Goal: Information Seeking & Learning: Compare options

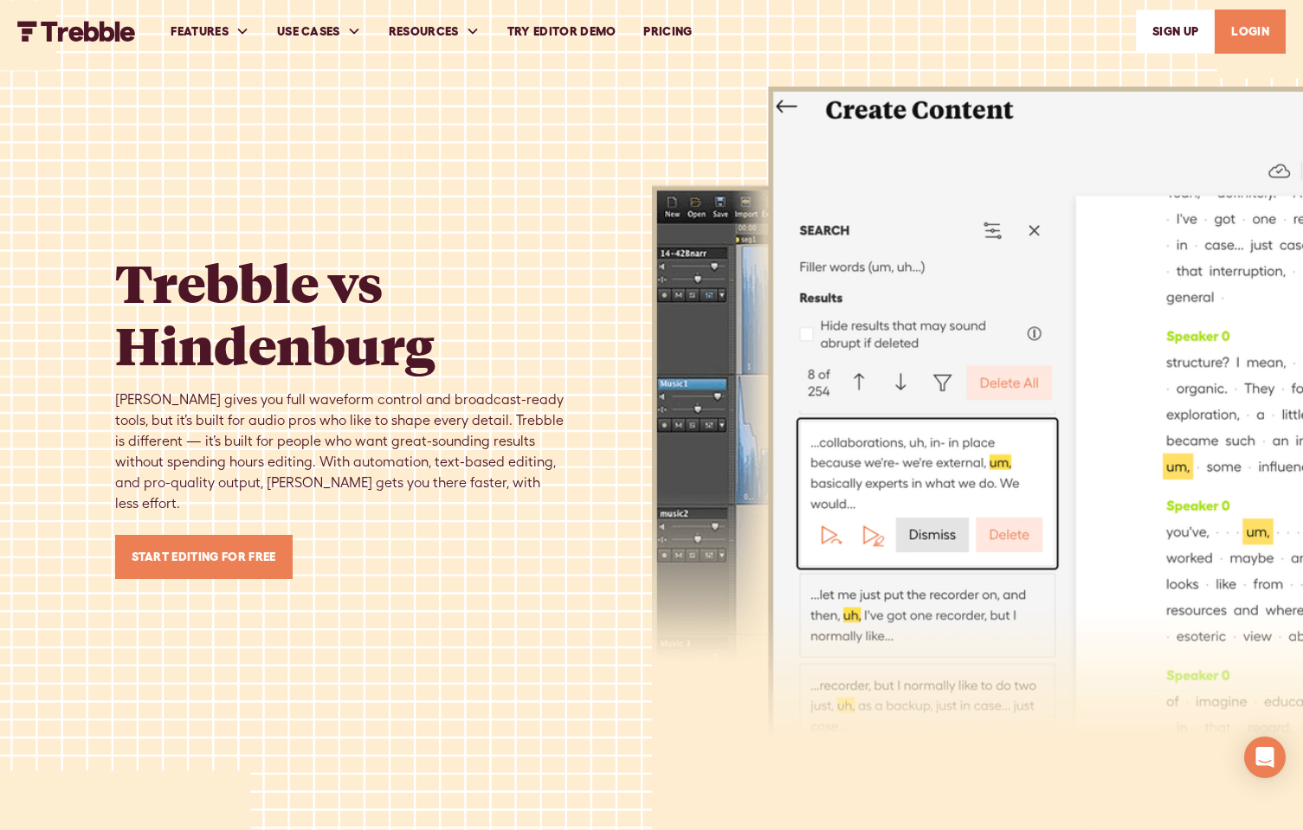
click at [683, 20] on link "PRICING" at bounding box center [667, 32] width 76 height 60
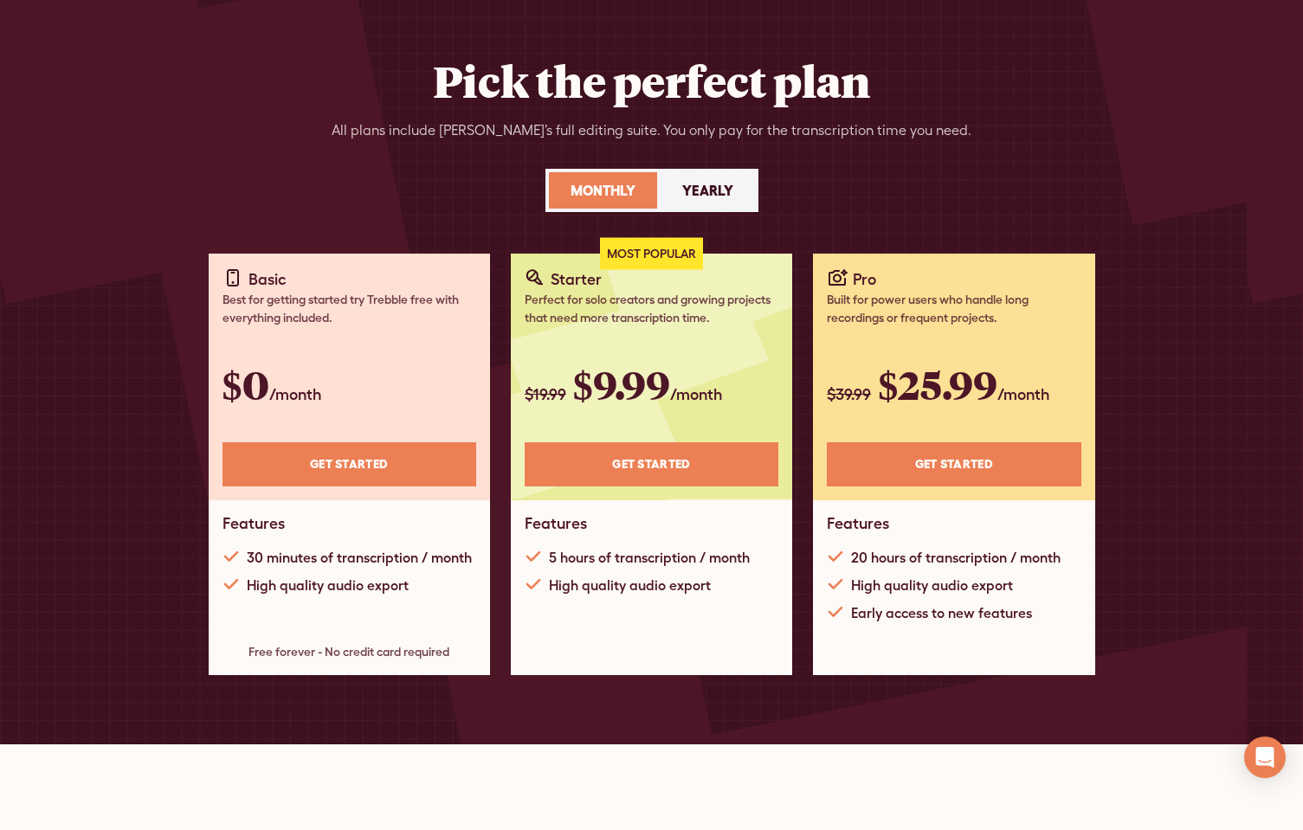
scroll to position [83, 0]
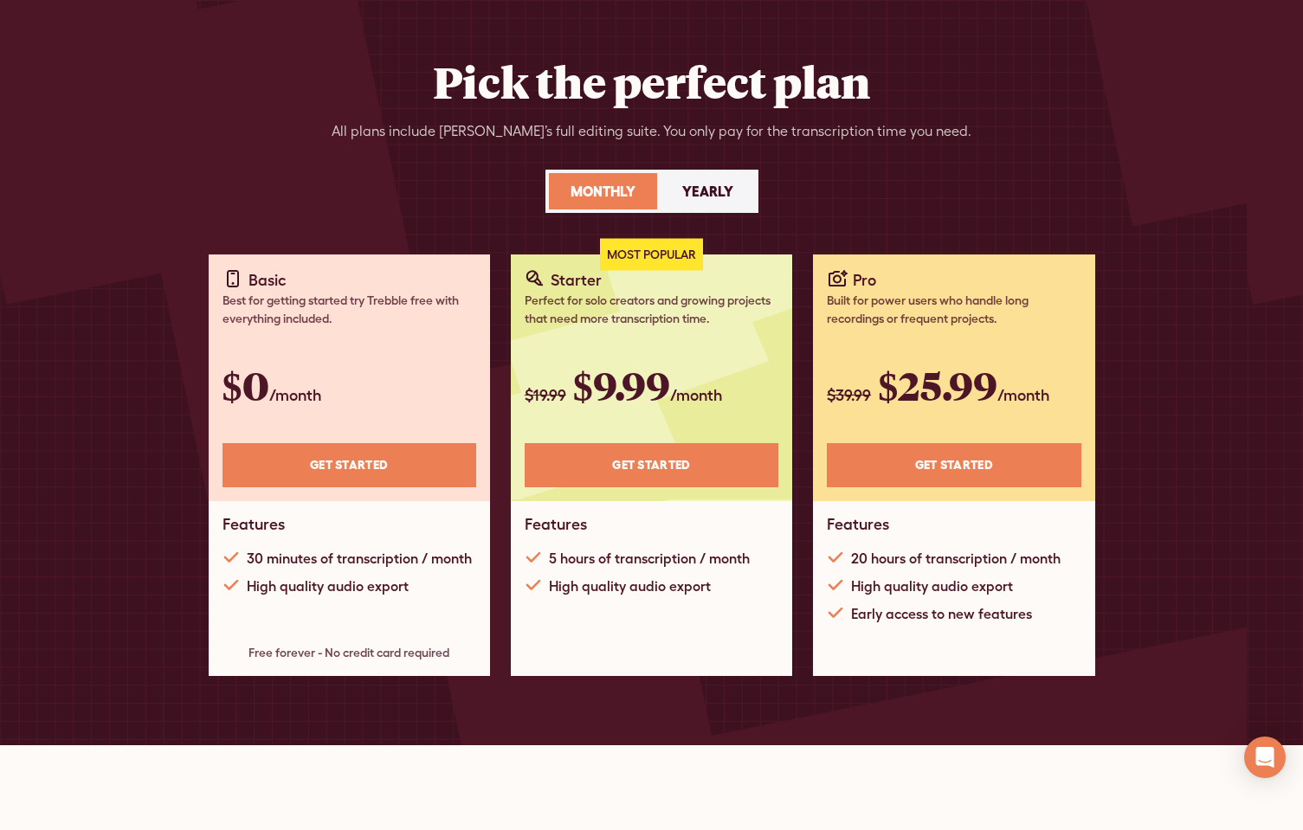
click at [683, 194] on div "Yearly" at bounding box center [707, 191] width 51 height 21
click at [601, 186] on div "Monthly" at bounding box center [602, 191] width 65 height 21
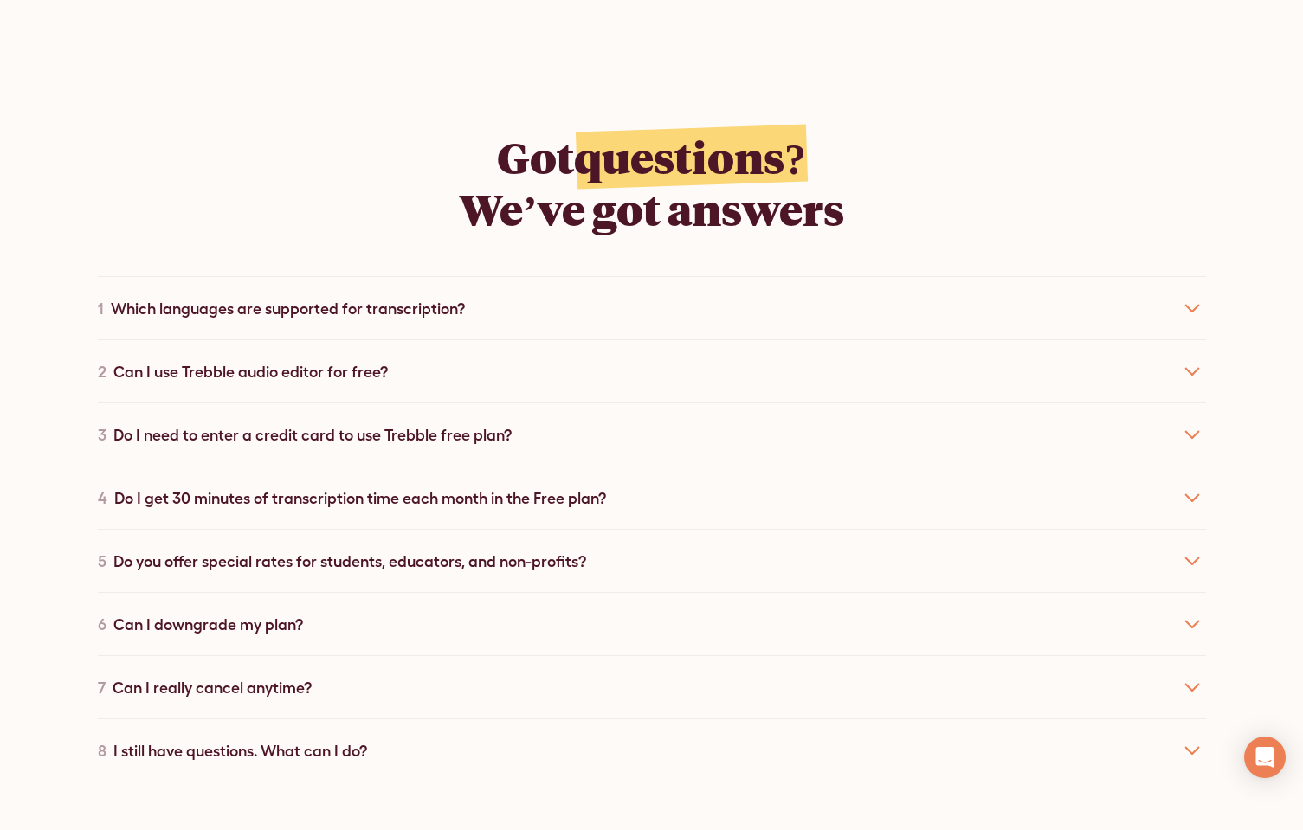
scroll to position [2931, 0]
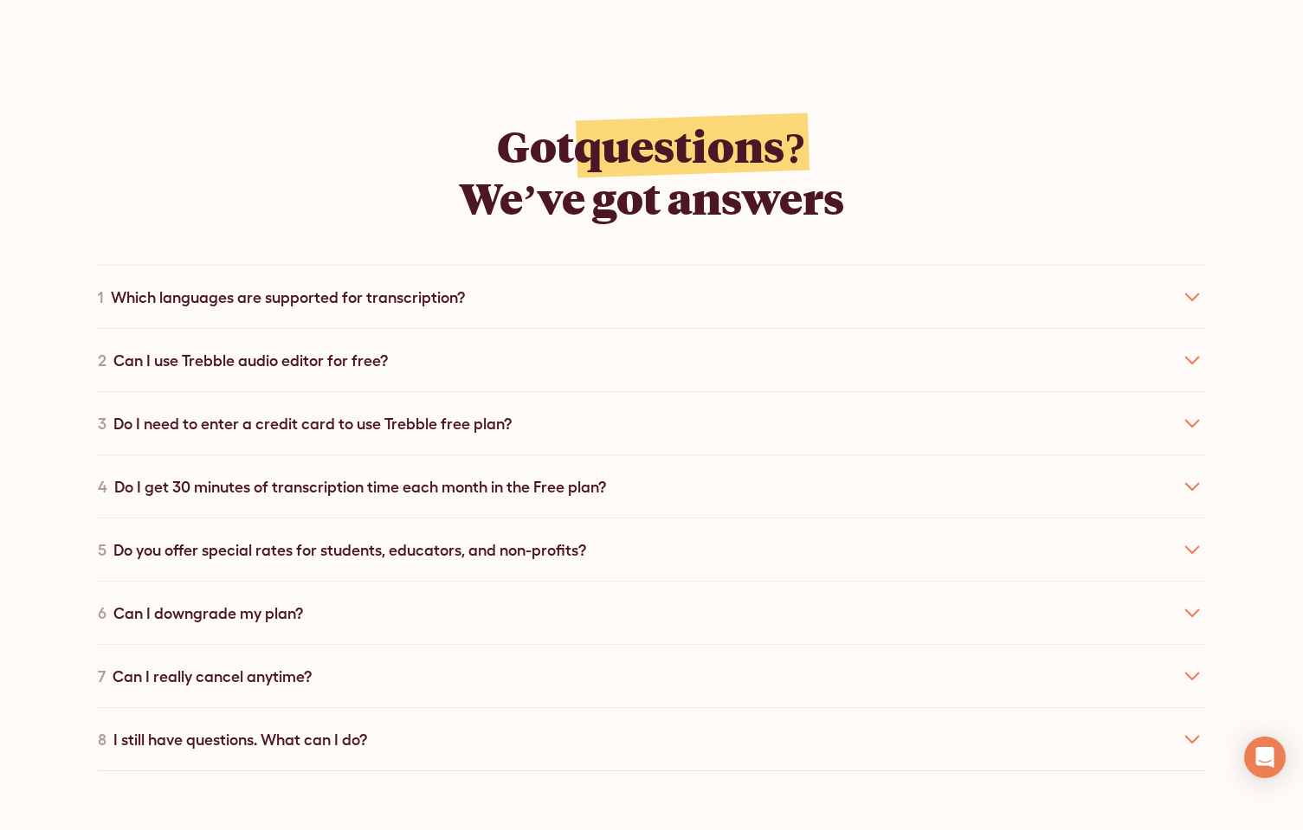
click at [987, 288] on div "1 Which languages are supported for transcription?" at bounding box center [652, 296] width 1108 height 63
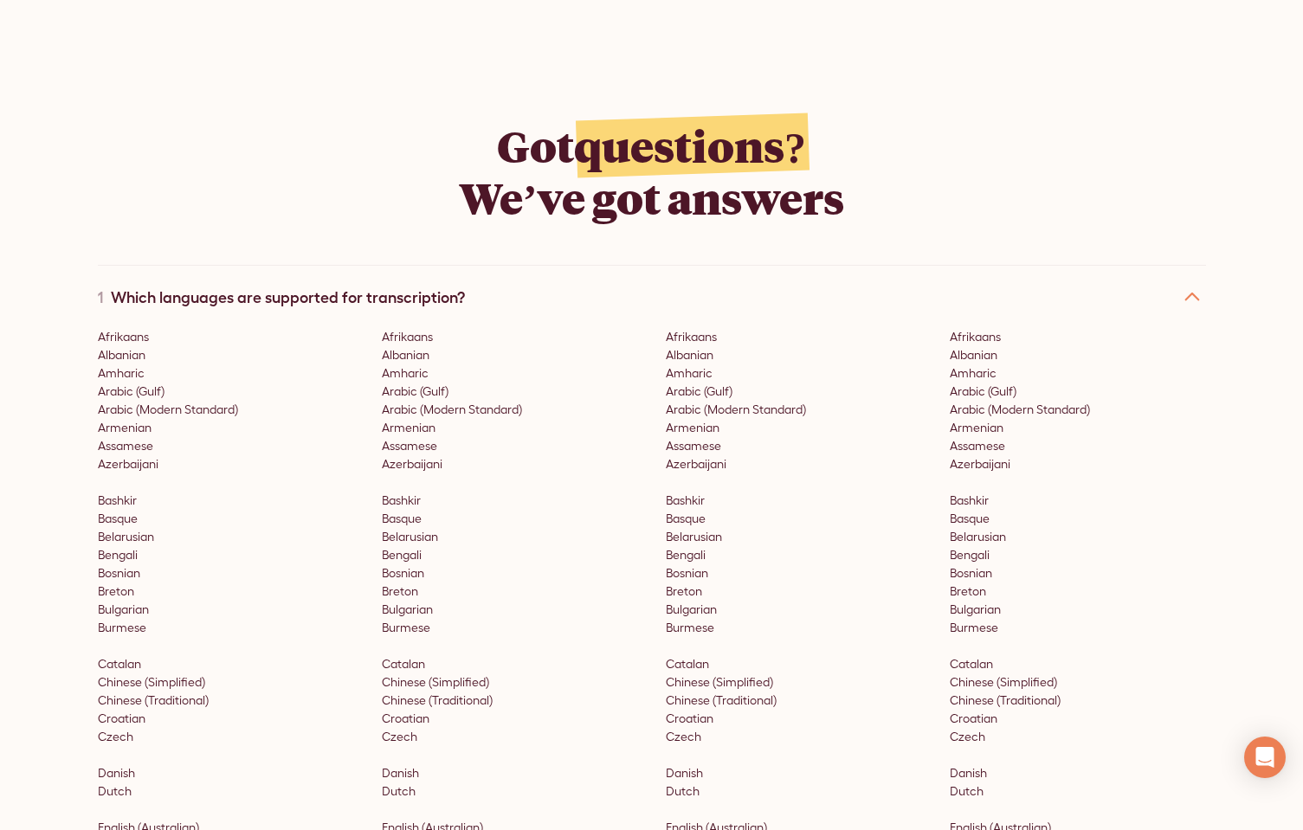
click at [996, 265] on div "1 Which languages are supported for transcription?" at bounding box center [652, 296] width 1108 height 63
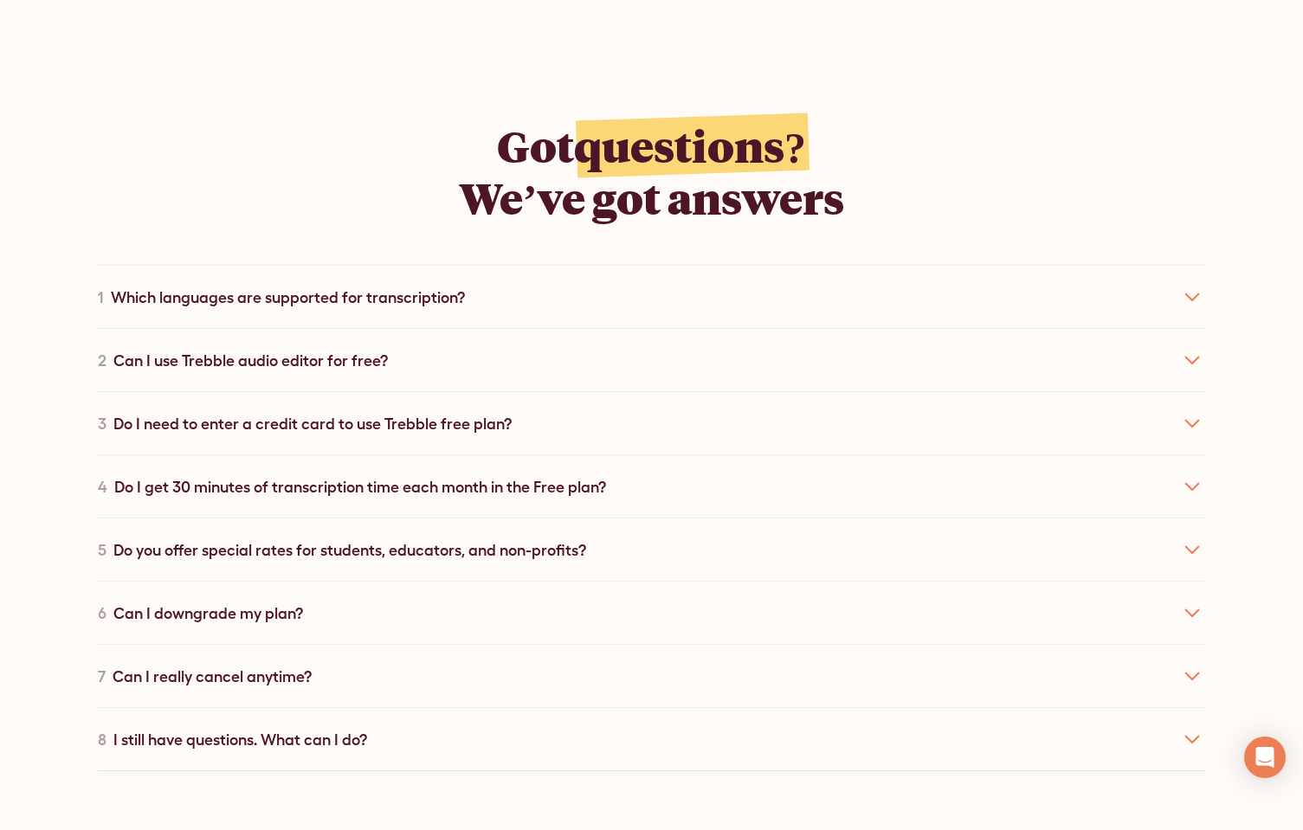
click at [947, 328] on div "2 Can I use Trebble audio editor for free?" at bounding box center [652, 359] width 1108 height 63
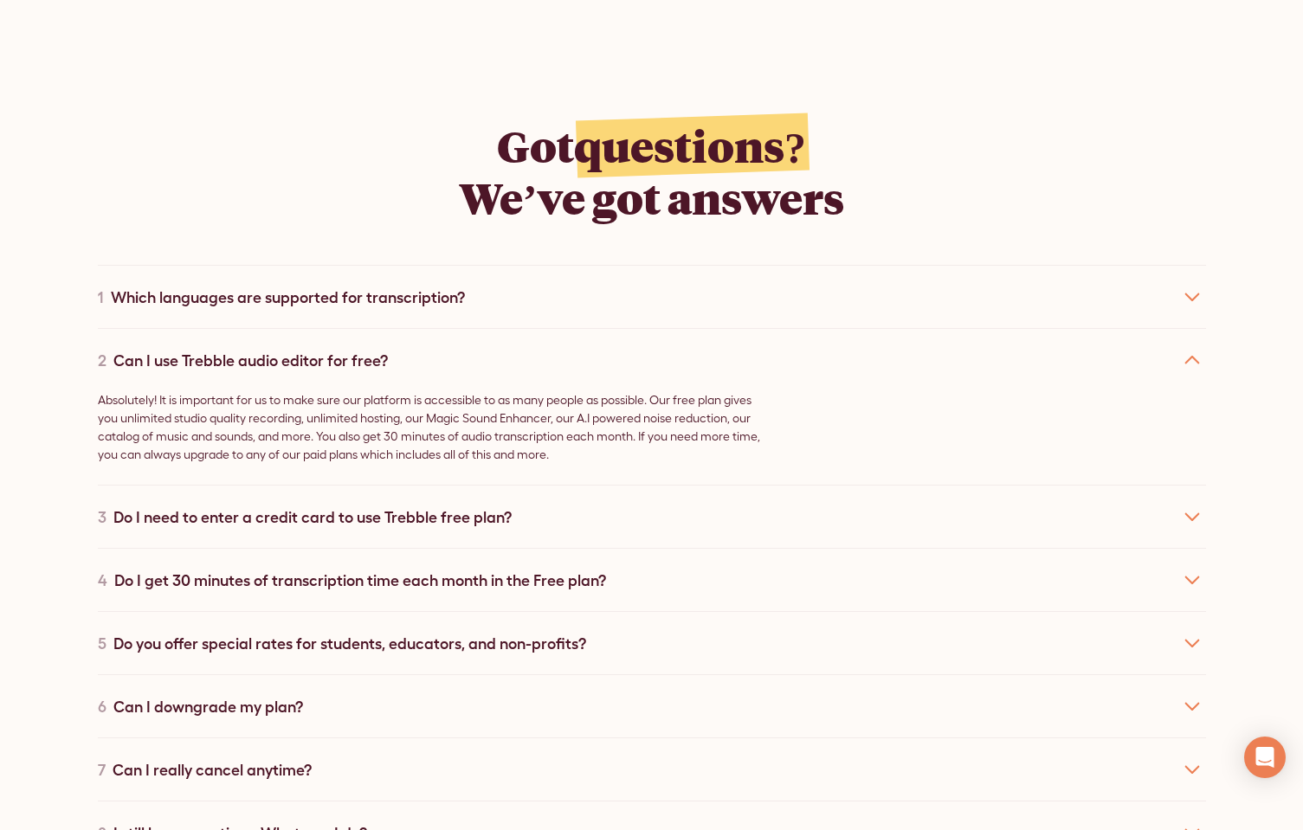
click at [947, 328] on div "2 Can I use Trebble audio editor for free?" at bounding box center [652, 359] width 1108 height 63
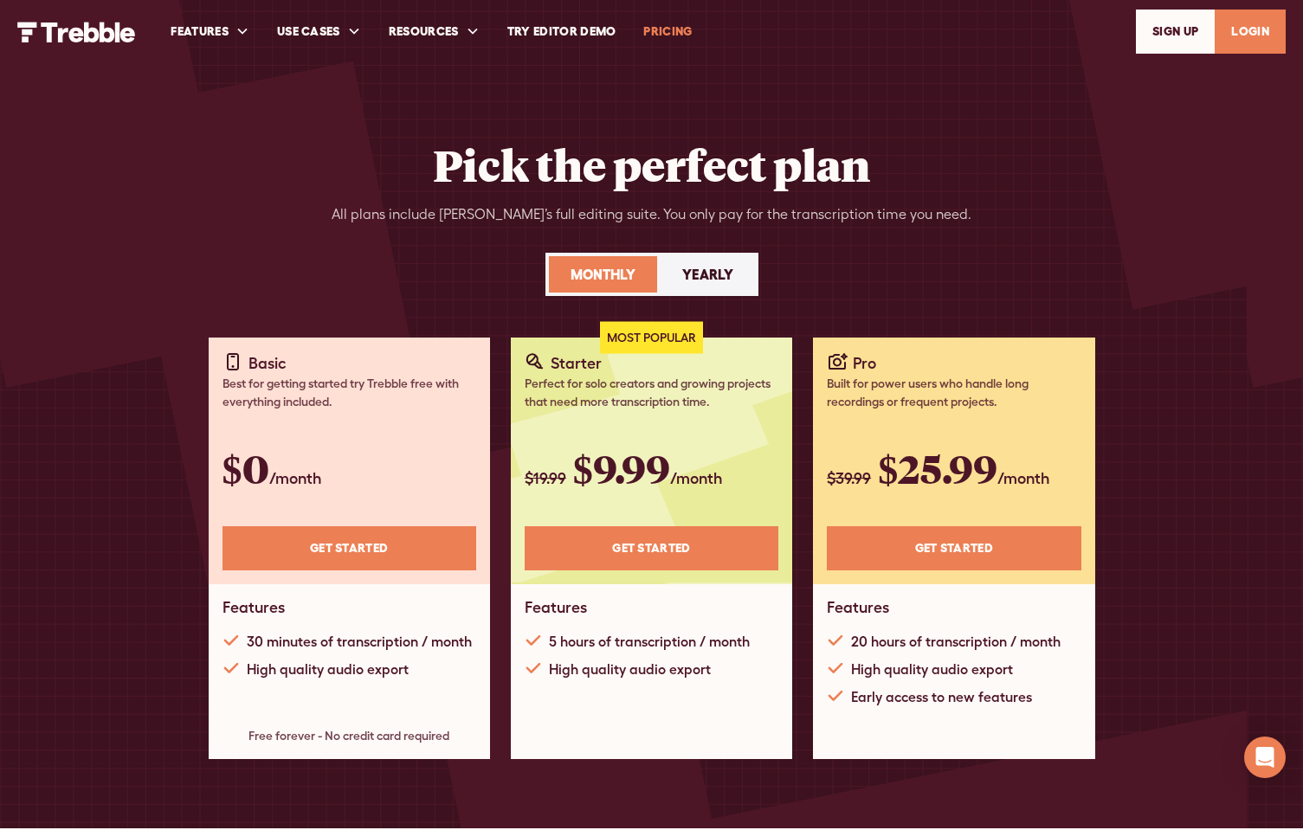
scroll to position [0, 0]
click at [1046, 234] on div "Pick the perfect plan All plans include Trebble’s full editing suite. You only …" at bounding box center [652, 237] width 1108 height 199
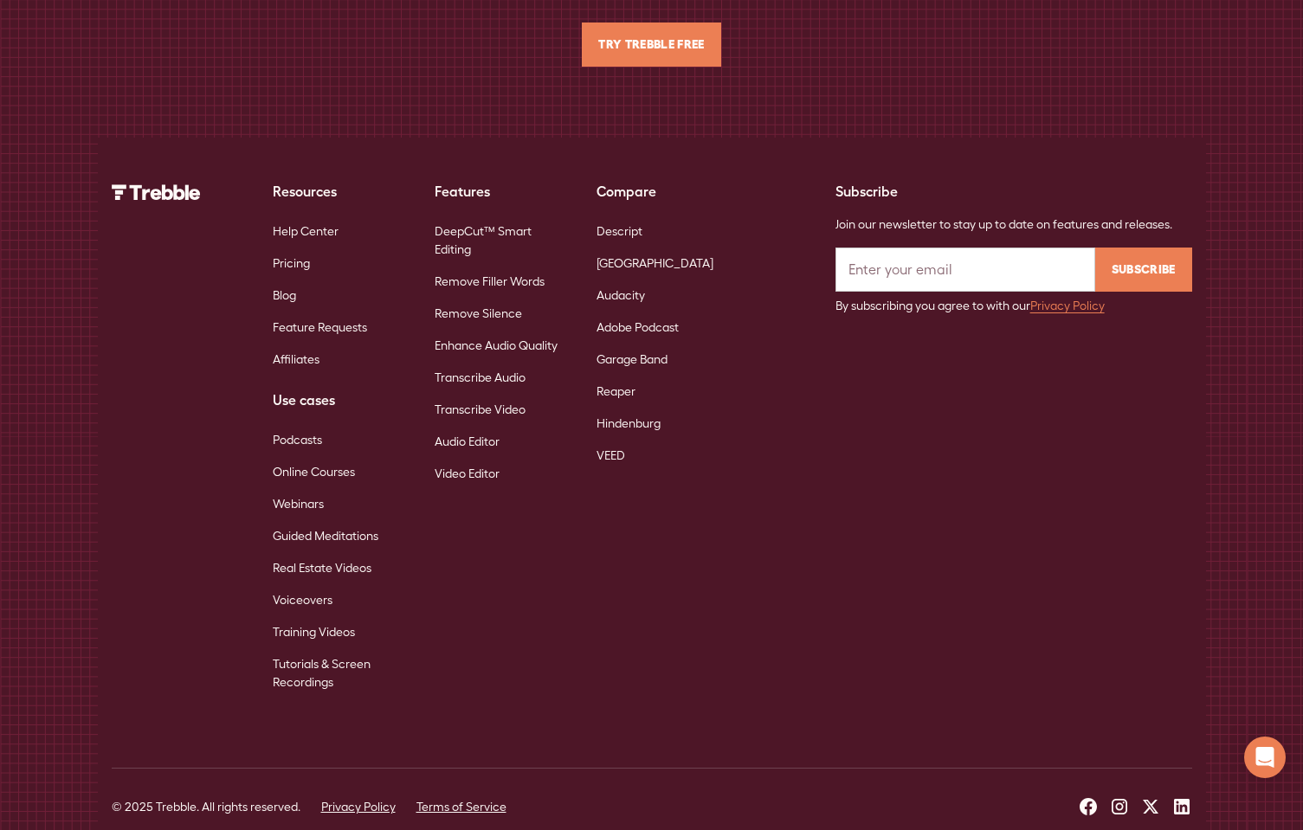
scroll to position [3992, 0]
click at [1181, 797] on icon at bounding box center [1181, 807] width 21 height 21
click at [1181, 800] on icon at bounding box center [1182, 808] width 16 height 16
click at [1110, 414] on div "Resources Help Center Pricing Blog Feature Requests Affiliates Use cases Podcas…" at bounding box center [652, 441] width 1080 height 518
click at [609, 216] on link "Descript" at bounding box center [619, 232] width 46 height 32
